Goal: Complete application form: Complete application form

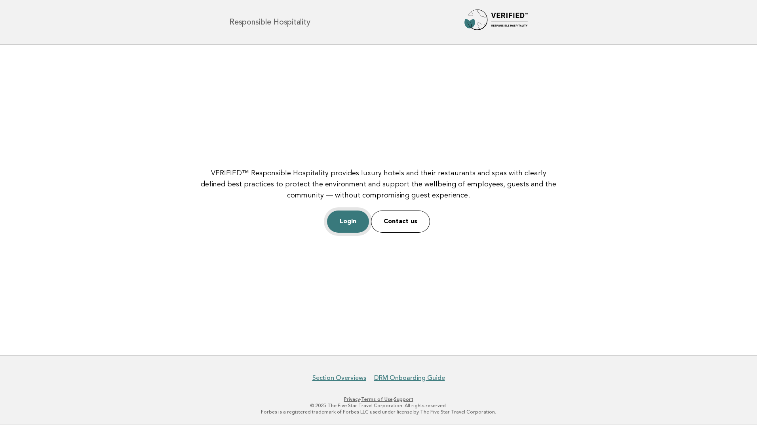
click at [345, 225] on link "Login" at bounding box center [348, 222] width 42 height 22
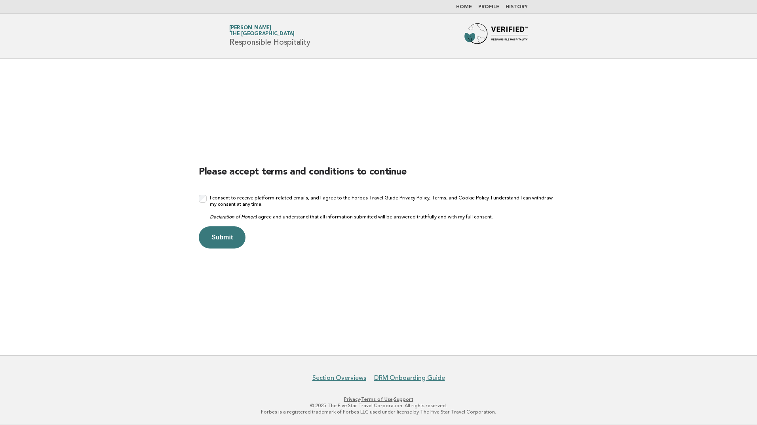
click at [215, 225] on form "Please accept terms and conditions to continue I consent to receive platform-re…" at bounding box center [379, 207] width 360 height 83
click at [218, 235] on button "Submit" at bounding box center [222, 238] width 47 height 22
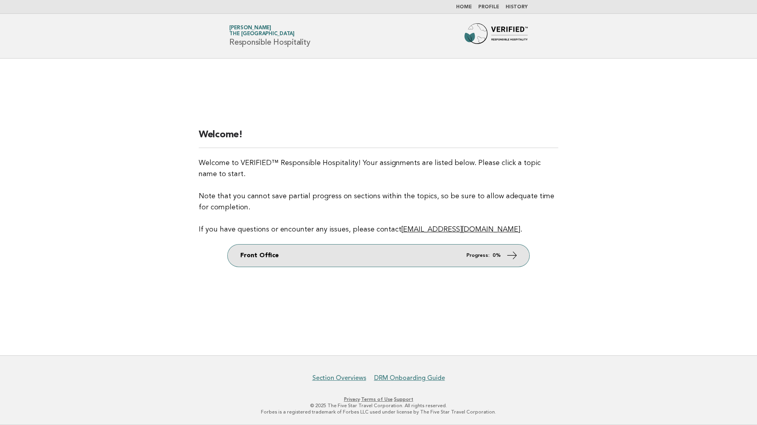
click at [507, 254] on icon at bounding box center [512, 255] width 11 height 11
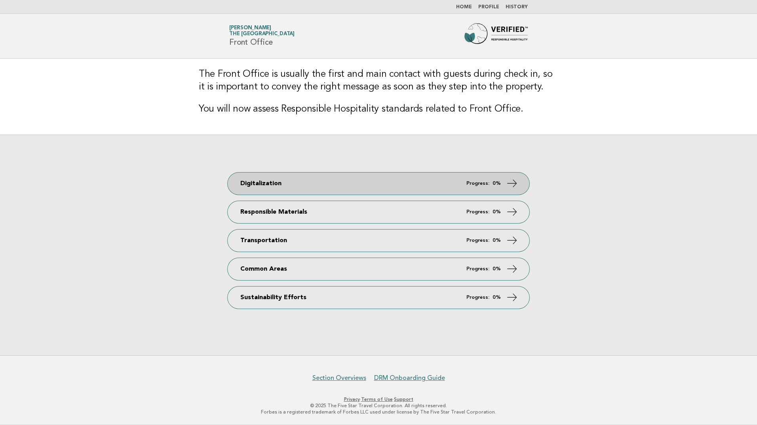
click at [469, 184] on em "Progress:" at bounding box center [478, 183] width 23 height 5
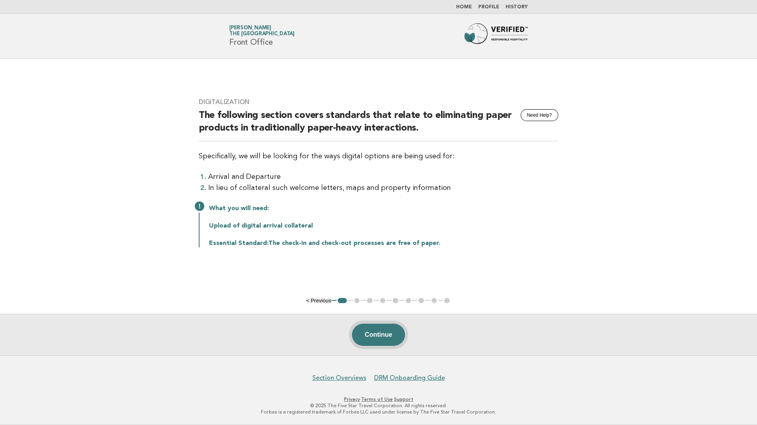
click at [376, 334] on button "Continue" at bounding box center [378, 335] width 53 height 22
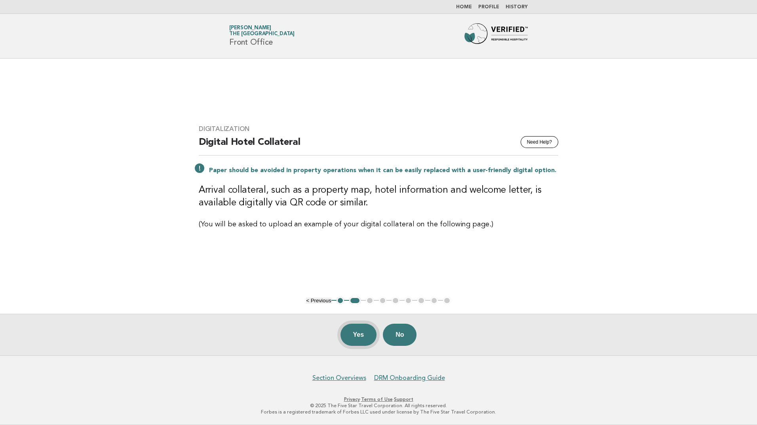
click at [355, 334] on button "Yes" at bounding box center [359, 335] width 36 height 22
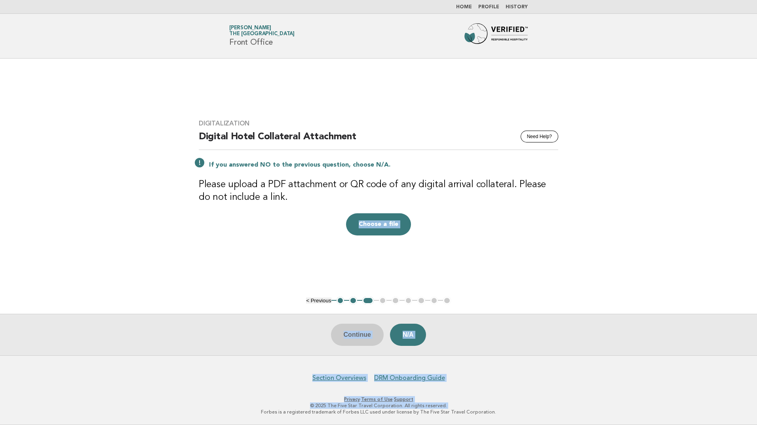
drag, startPoint x: 200, startPoint y: 444, endPoint x: 204, endPoint y: 438, distance: 8.2
click at [204, 425] on html "Home Profile History Forbes Travel Guide Emrah Anakok The St. Regis Aspen Resor…" at bounding box center [378, 212] width 757 height 425
click at [266, 227] on div "Drop a file here Choose a file Cancel Remove" at bounding box center [379, 225] width 360 height 22
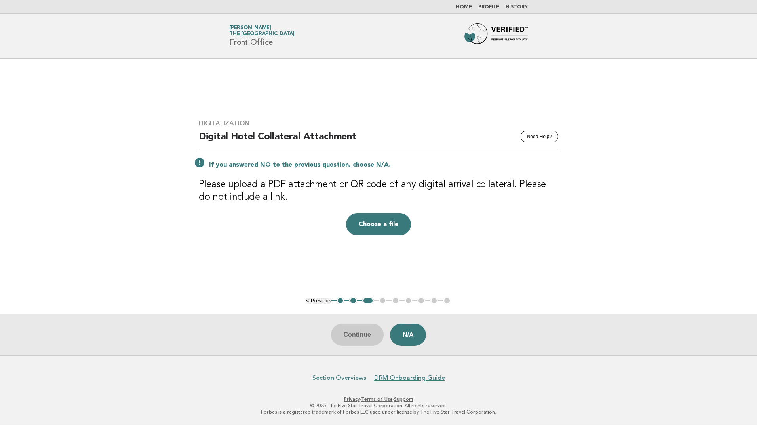
click at [343, 380] on link "Section Overviews" at bounding box center [340, 378] width 54 height 8
click at [254, 32] on span "The [GEOGRAPHIC_DATA]" at bounding box center [261, 34] width 65 height 5
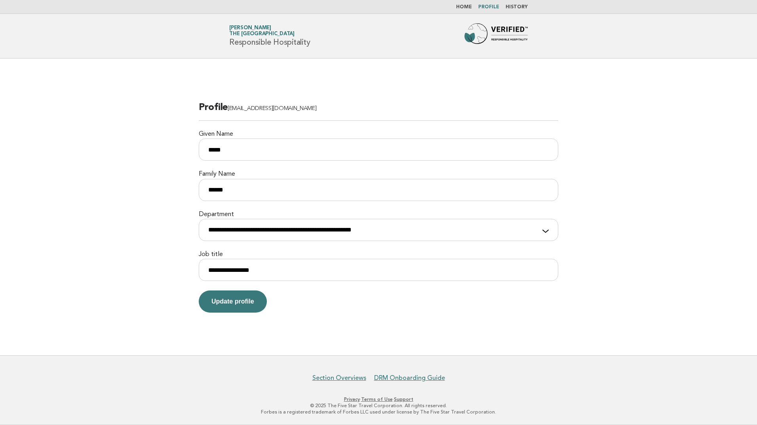
click at [462, 8] on link "Home" at bounding box center [464, 7] width 16 height 5
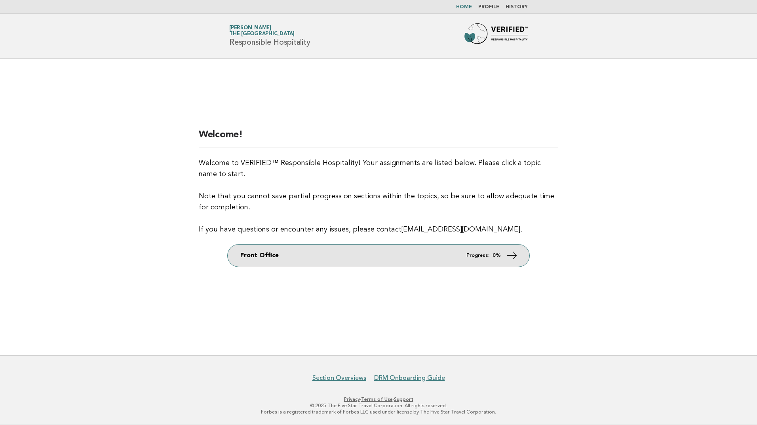
click at [464, 256] on link "Front Office Progress: 0%" at bounding box center [379, 256] width 302 height 22
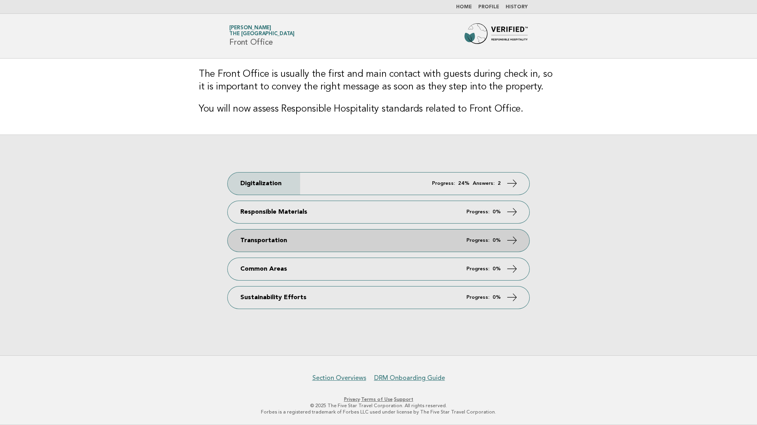
click at [463, 250] on link "Transportation Progress: 0%" at bounding box center [379, 241] width 302 height 22
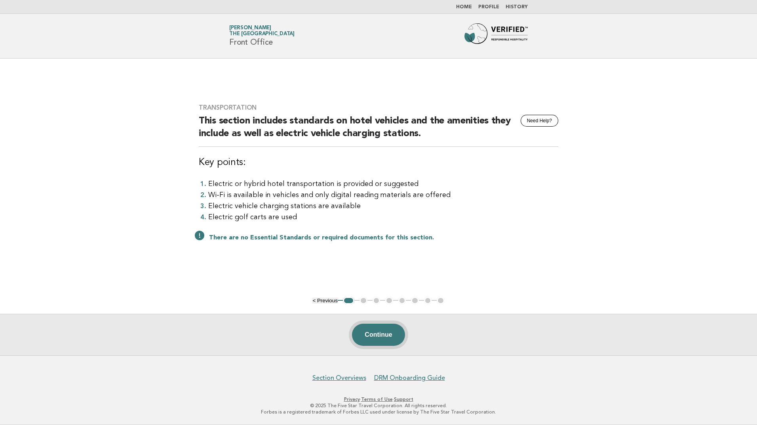
click at [393, 334] on button "Continue" at bounding box center [378, 335] width 53 height 22
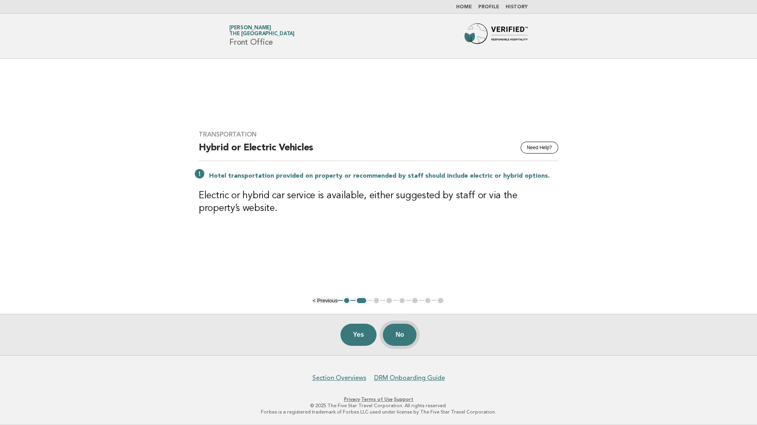
click at [406, 340] on button "No" at bounding box center [400, 335] width 34 height 22
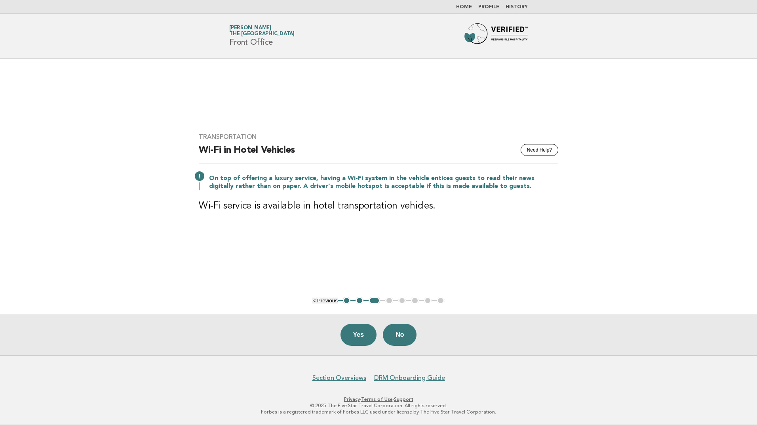
click at [326, 301] on button "< Previous" at bounding box center [325, 301] width 25 height 6
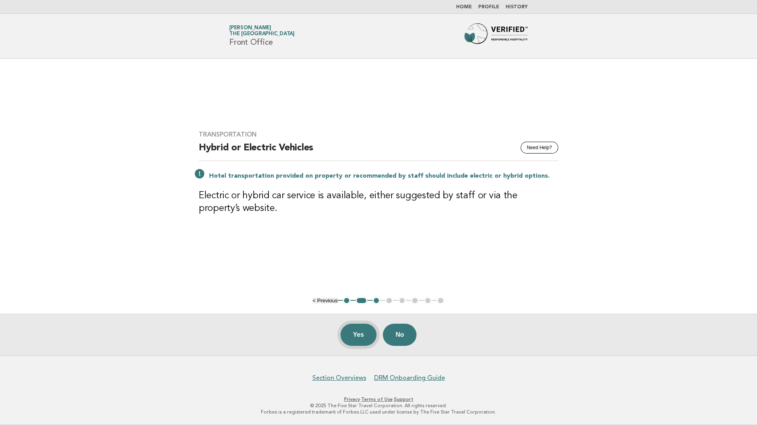
click at [349, 333] on button "Yes" at bounding box center [359, 335] width 36 height 22
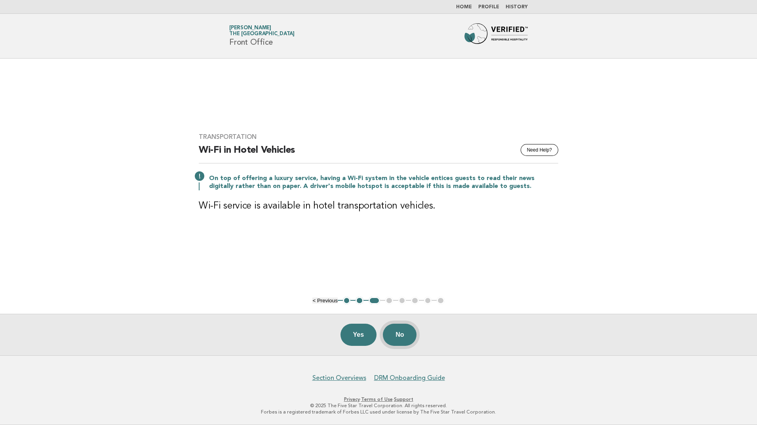
click at [401, 337] on button "No" at bounding box center [400, 335] width 34 height 22
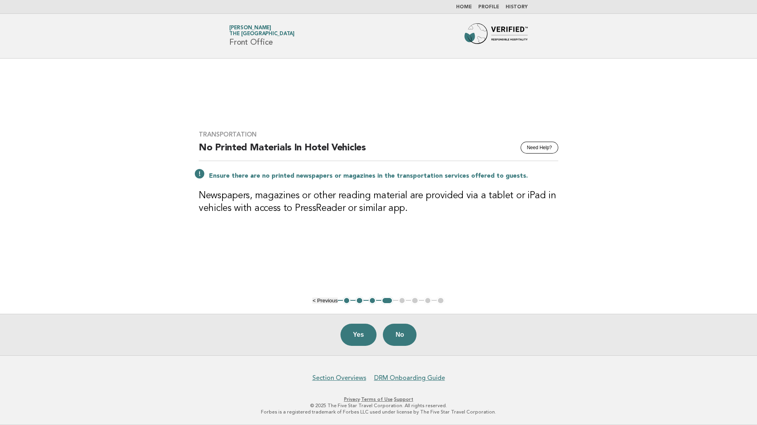
click at [331, 298] on ul "< Previous 1 2 3 4 5 6 7 8" at bounding box center [379, 301] width 132 height 8
click at [330, 301] on button "< Previous" at bounding box center [325, 301] width 25 height 6
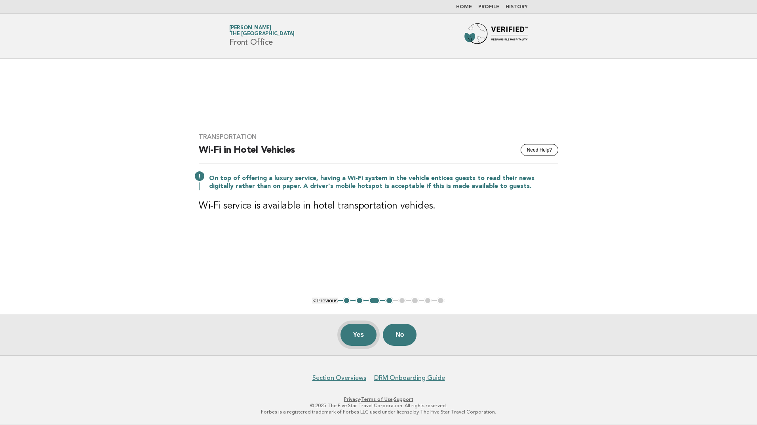
click at [354, 332] on button "Yes" at bounding box center [359, 335] width 36 height 22
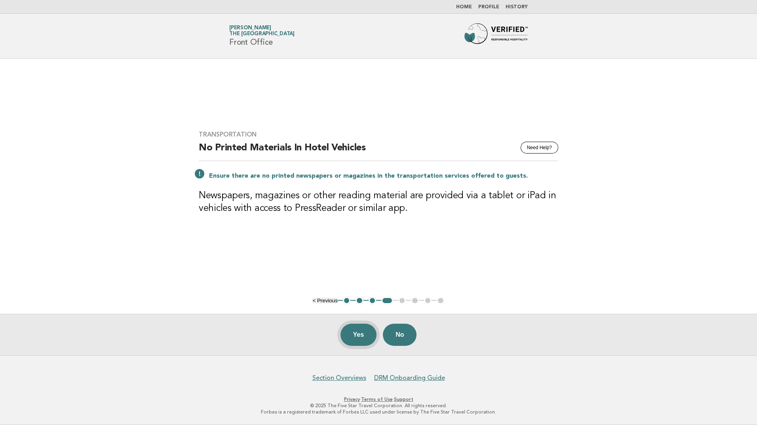
click at [369, 336] on button "Yes" at bounding box center [359, 335] width 36 height 22
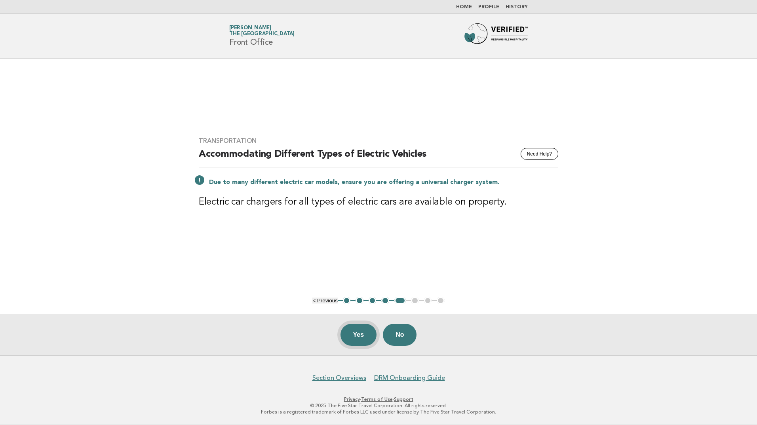
click at [350, 330] on button "Yes" at bounding box center [359, 335] width 36 height 22
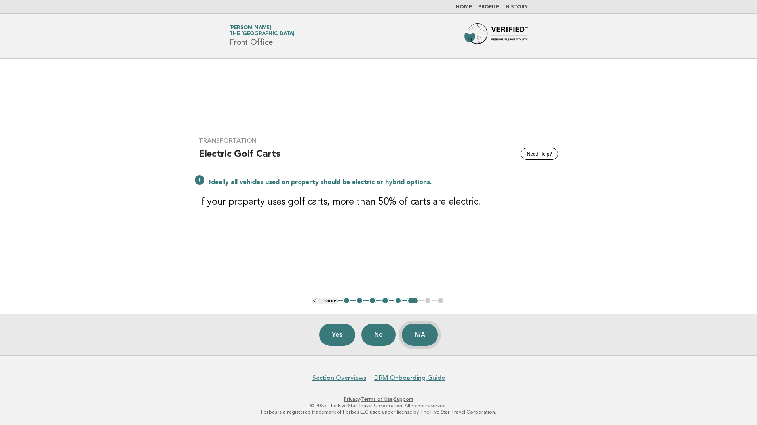
click at [416, 331] on button "N/A" at bounding box center [420, 335] width 36 height 22
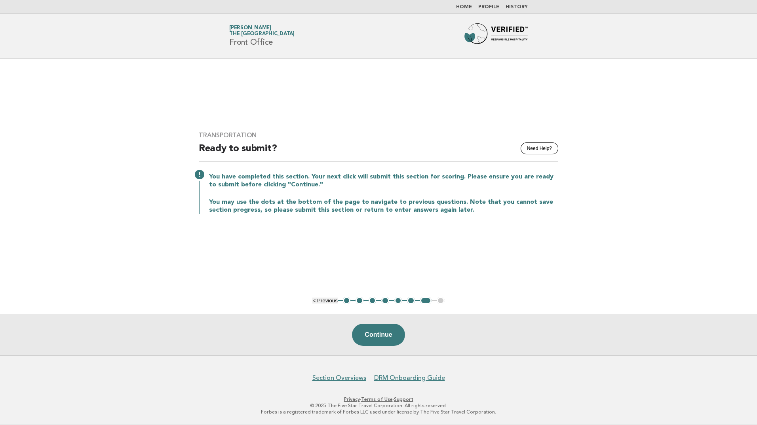
click at [394, 334] on button "Continue" at bounding box center [378, 335] width 53 height 22
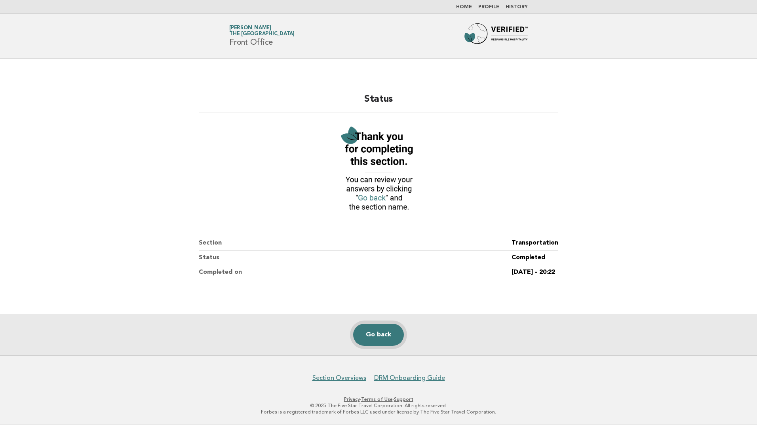
click at [374, 332] on link "Go back" at bounding box center [378, 335] width 51 height 22
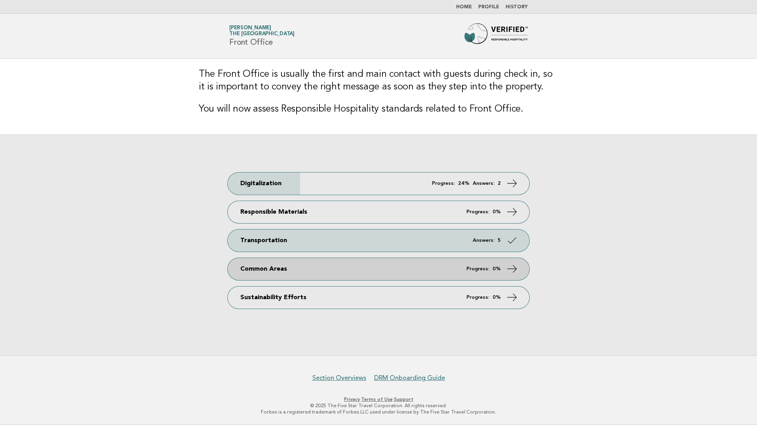
click at [489, 269] on em "Progress:" at bounding box center [478, 269] width 23 height 5
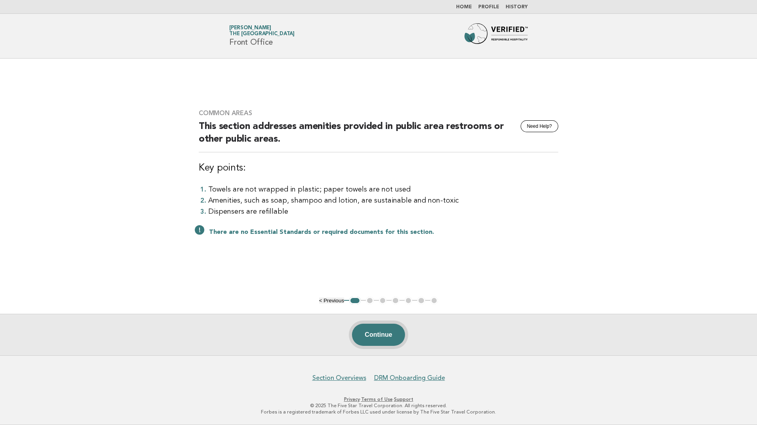
click at [378, 336] on button "Continue" at bounding box center [378, 335] width 53 height 22
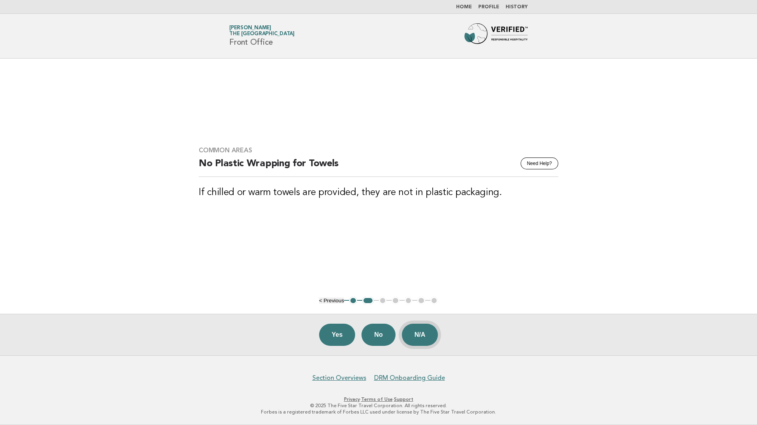
click at [420, 336] on button "N/A" at bounding box center [420, 335] width 36 height 22
